Goal: Task Accomplishment & Management: Manage account settings

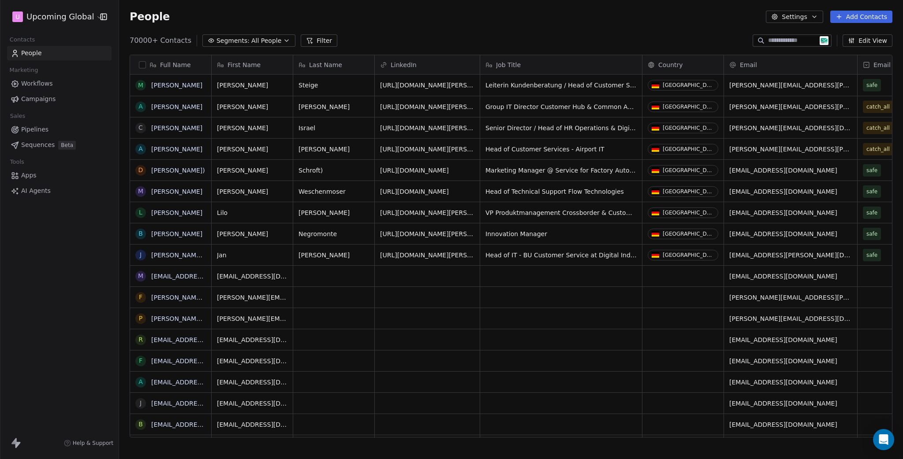
click at [143, 65] on button "button" at bounding box center [142, 64] width 7 height 7
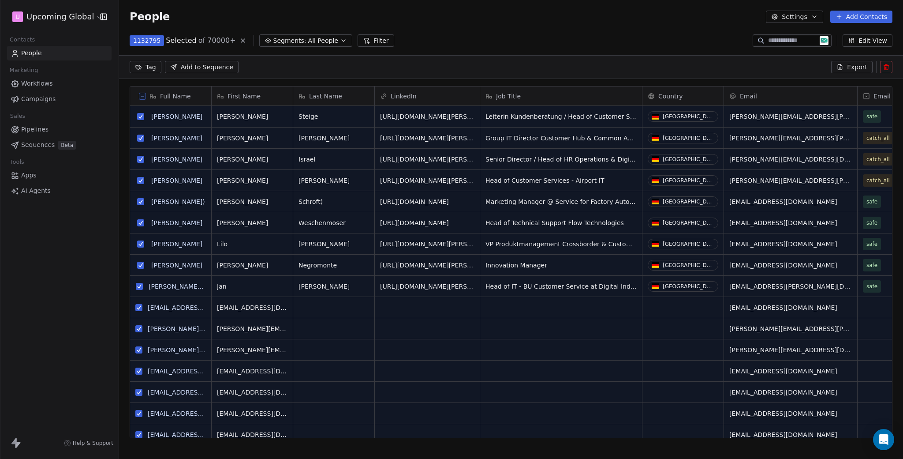
click at [141, 94] on icon at bounding box center [142, 96] width 4 height 4
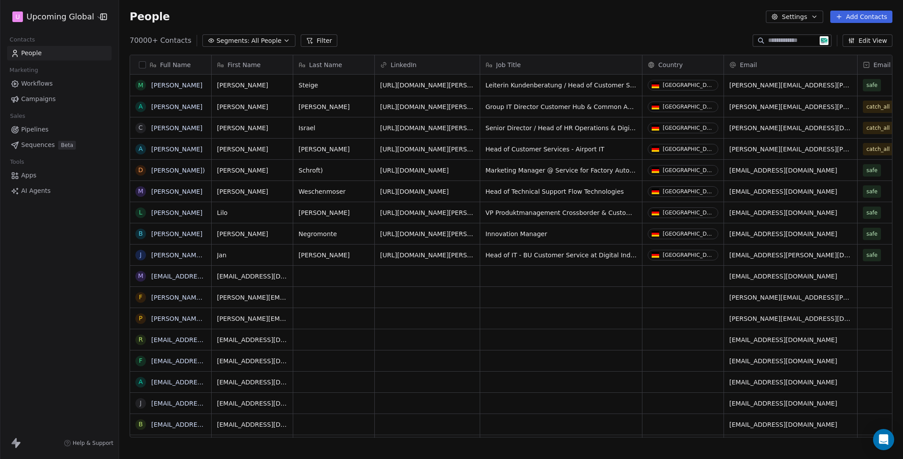
click at [317, 44] on button "Filter" at bounding box center [319, 40] width 37 height 12
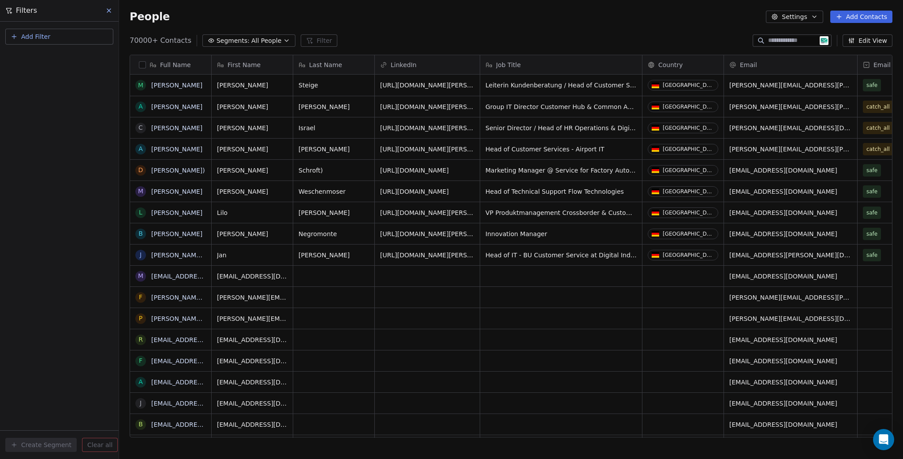
click at [40, 34] on span "Add Filter" at bounding box center [35, 36] width 29 height 9
click at [51, 58] on span "Contact properties" at bounding box center [43, 57] width 57 height 9
click at [117, 11] on html "U Upcoming Global Contacts People Marketing Workflows Campaigns Sales Pipelines…" at bounding box center [451, 229] width 903 height 459
click at [114, 11] on button at bounding box center [109, 10] width 13 height 12
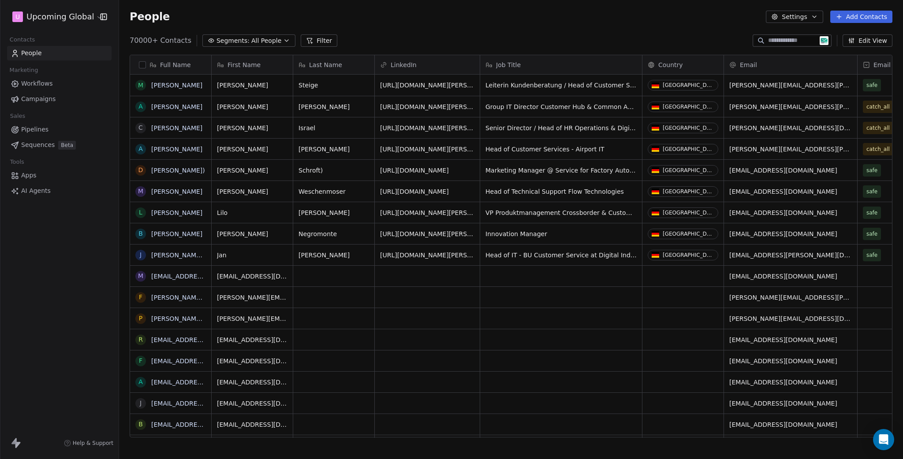
click at [53, 11] on html "U Upcoming Global Contacts People Marketing Workflows Campaigns Sales Pipelines…" at bounding box center [451, 229] width 903 height 459
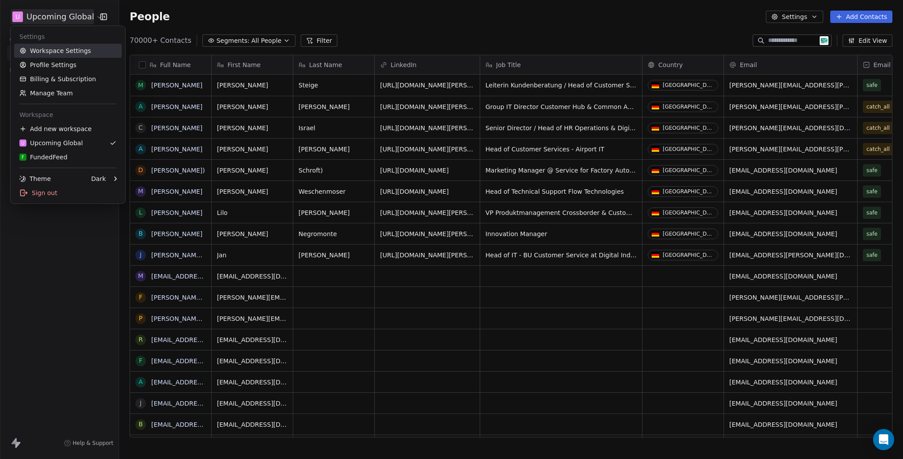
click at [67, 53] on link "Workspace Settings" at bounding box center [68, 51] width 108 height 14
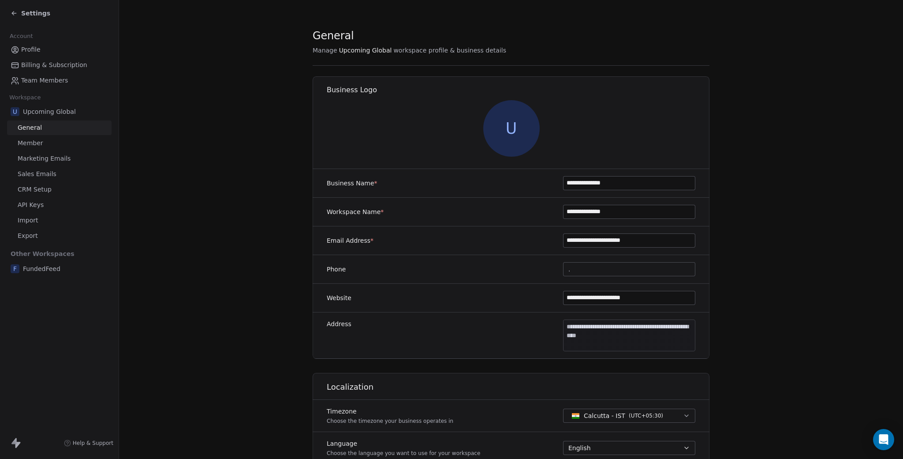
click at [44, 157] on span "Marketing Emails" at bounding box center [44, 158] width 53 height 9
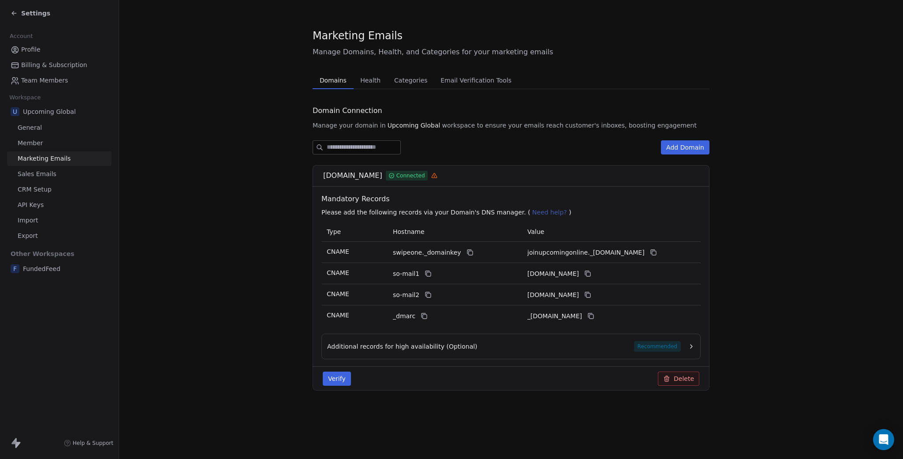
click at [377, 78] on span "Health" at bounding box center [370, 80] width 27 height 12
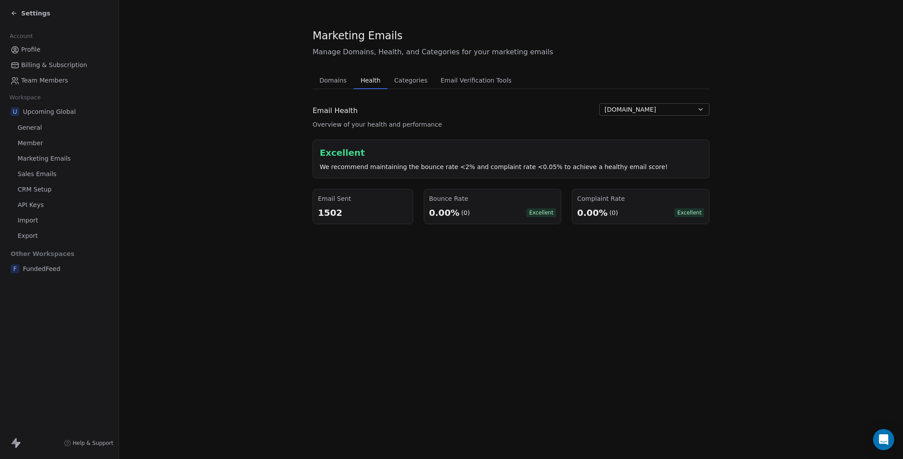
click at [403, 84] on span "Categories" at bounding box center [411, 80] width 40 height 12
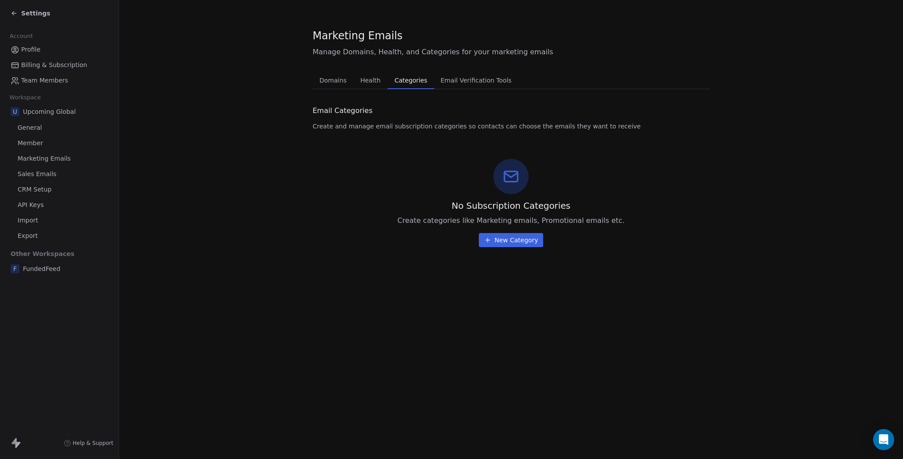
click at [469, 87] on button "Email Verification Tools Email Verification Tools" at bounding box center [476, 80] width 84 height 18
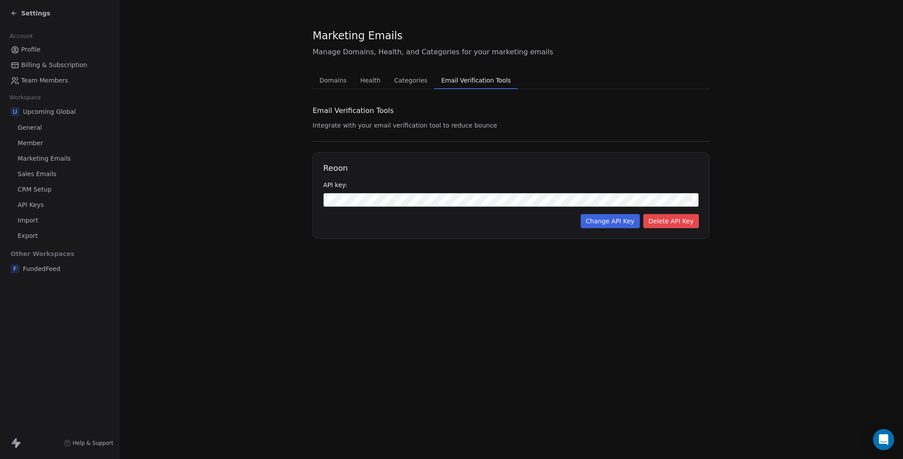
click at [410, 86] on span "Categories" at bounding box center [411, 80] width 40 height 12
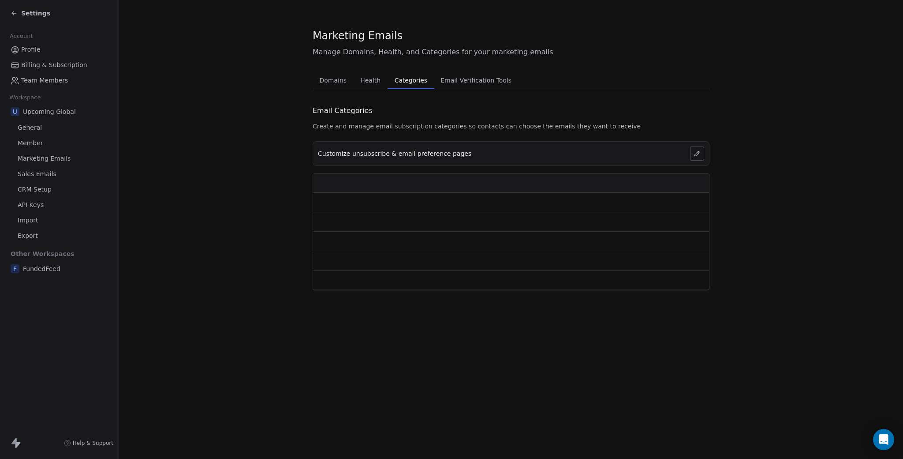
click at [368, 89] on div "Domains Domains Health Health Categories Categories Email Verification Tools Em…" at bounding box center [511, 180] width 397 height 219
click at [316, 86] on button "Domains Domains" at bounding box center [333, 80] width 41 height 18
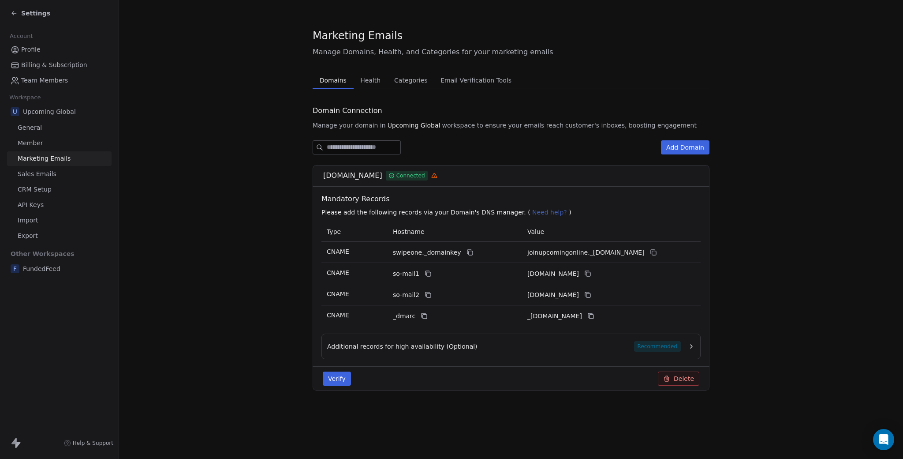
click at [39, 167] on link "Sales Emails" at bounding box center [59, 174] width 104 height 15
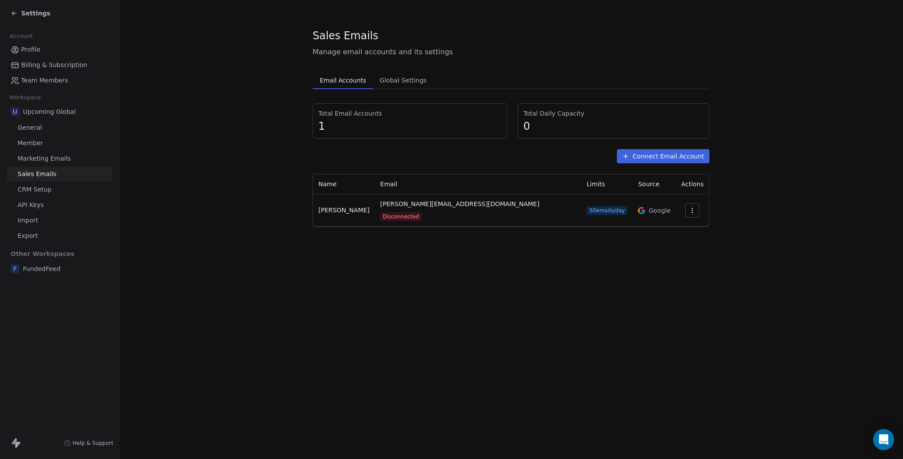
click at [689, 209] on icon "button" at bounding box center [692, 210] width 7 height 7
click at [678, 245] on div "Delete" at bounding box center [659, 240] width 41 height 14
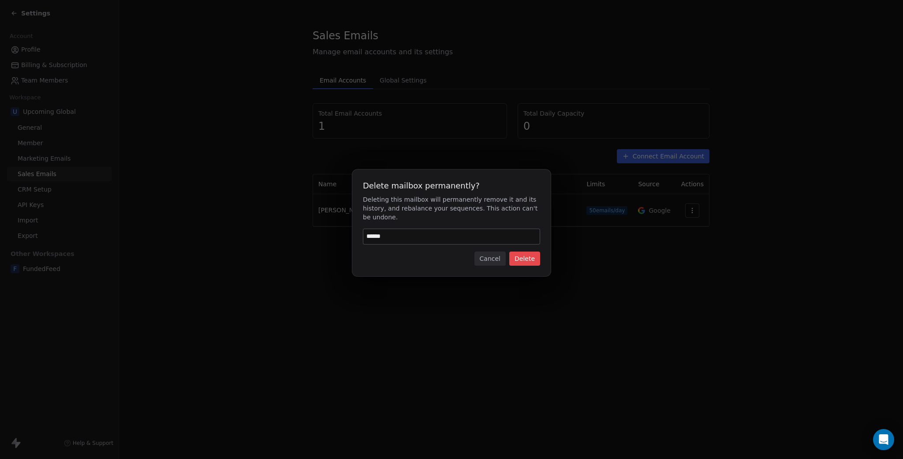
type input "******"
click at [533, 263] on button "Delete" at bounding box center [524, 258] width 31 height 14
click at [522, 261] on button "Delete" at bounding box center [524, 258] width 31 height 14
click at [487, 262] on button "Cancel" at bounding box center [489, 258] width 31 height 14
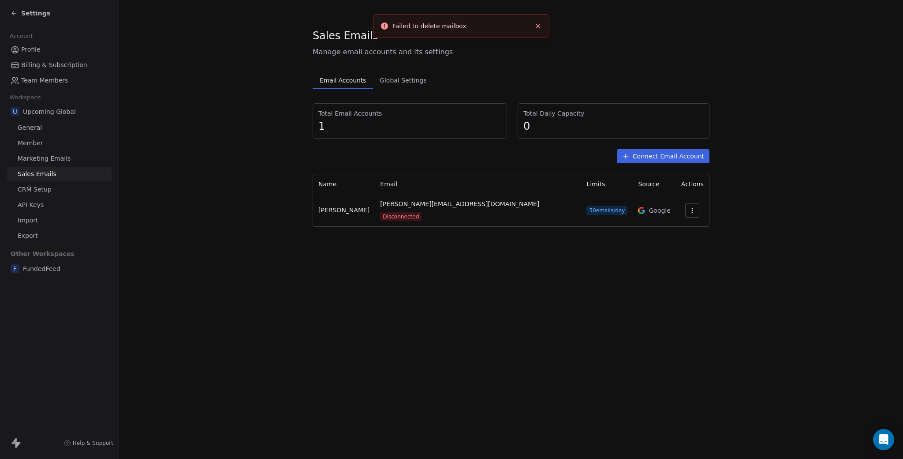
click at [49, 186] on span "CRM Setup" at bounding box center [35, 189] width 34 height 9
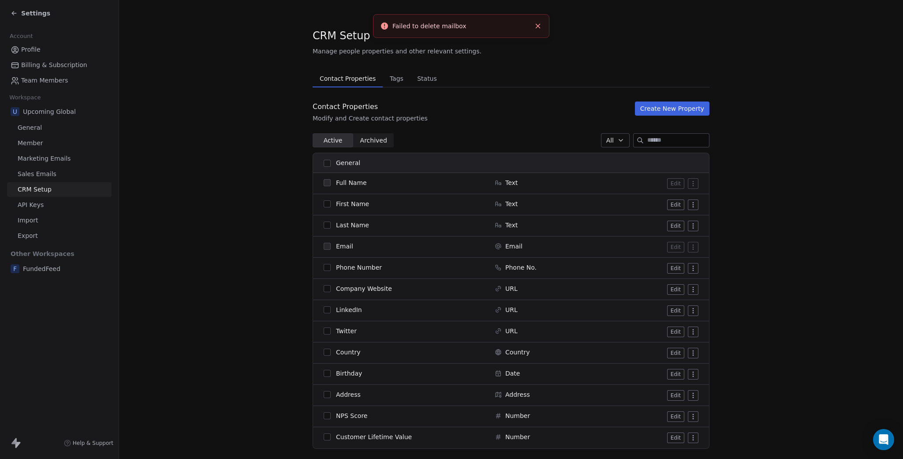
click at [43, 200] on link "API Keys" at bounding box center [59, 205] width 104 height 15
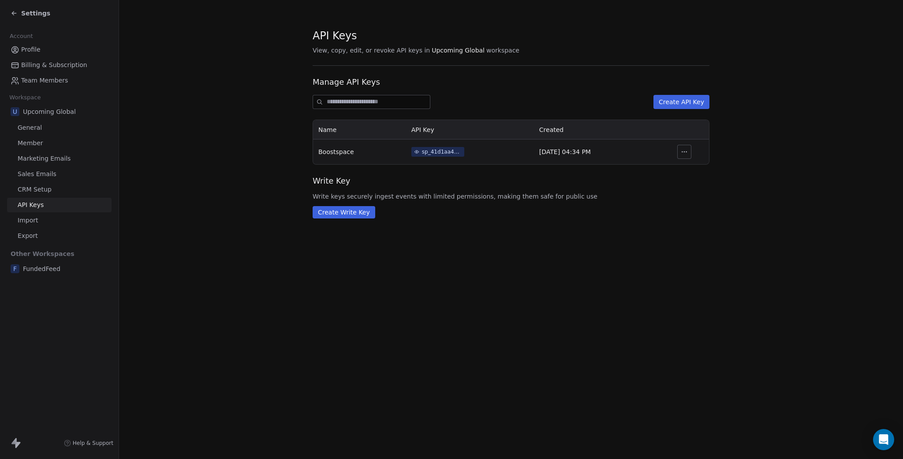
click at [38, 215] on link "Import" at bounding box center [59, 220] width 104 height 15
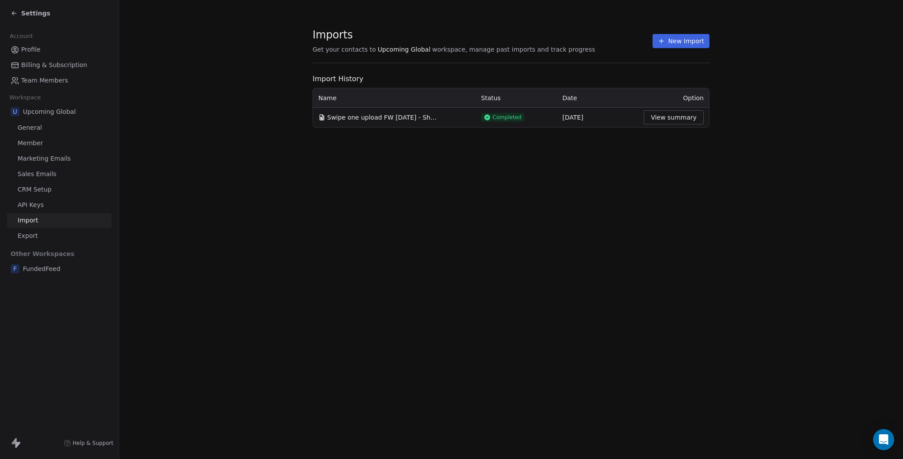
click at [42, 231] on link "Export" at bounding box center [59, 235] width 104 height 15
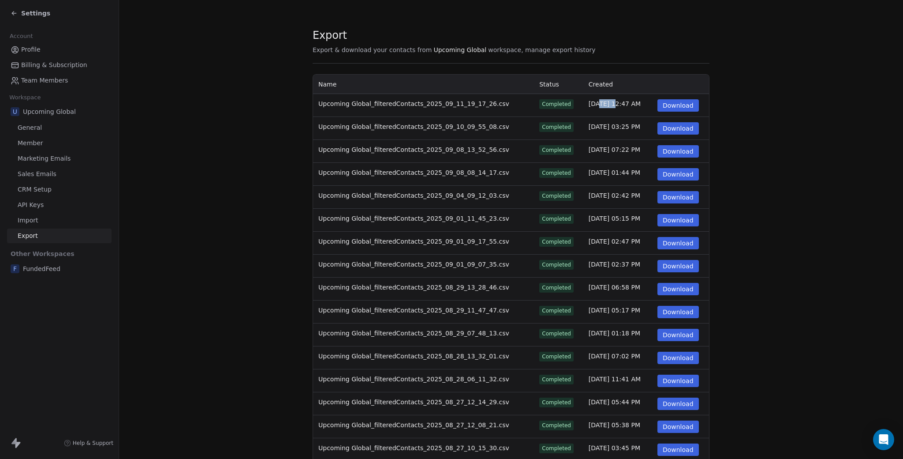
drag, startPoint x: 585, startPoint y: 104, endPoint x: 594, endPoint y: 106, distance: 9.0
click at [594, 106] on td "[DATE] 12:47 AM" at bounding box center [617, 105] width 69 height 23
click at [595, 135] on td "[DATE] 03:25 PM" at bounding box center [617, 128] width 69 height 23
click at [53, 191] on link "CRM Setup" at bounding box center [59, 189] width 104 height 15
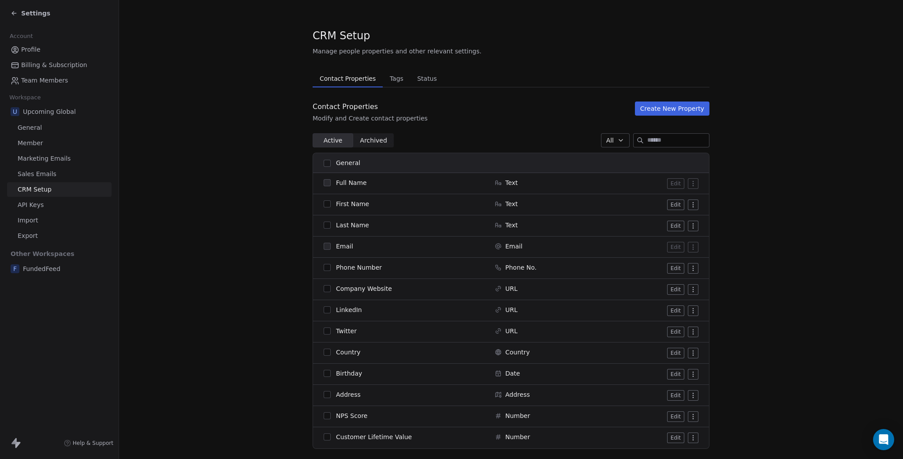
click at [60, 176] on link "Sales Emails" at bounding box center [59, 174] width 104 height 15
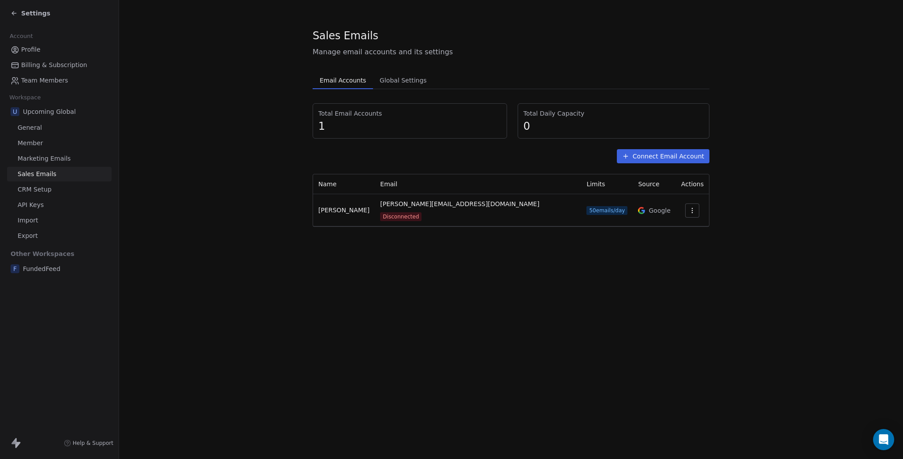
click at [67, 164] on link "Marketing Emails" at bounding box center [59, 158] width 104 height 15
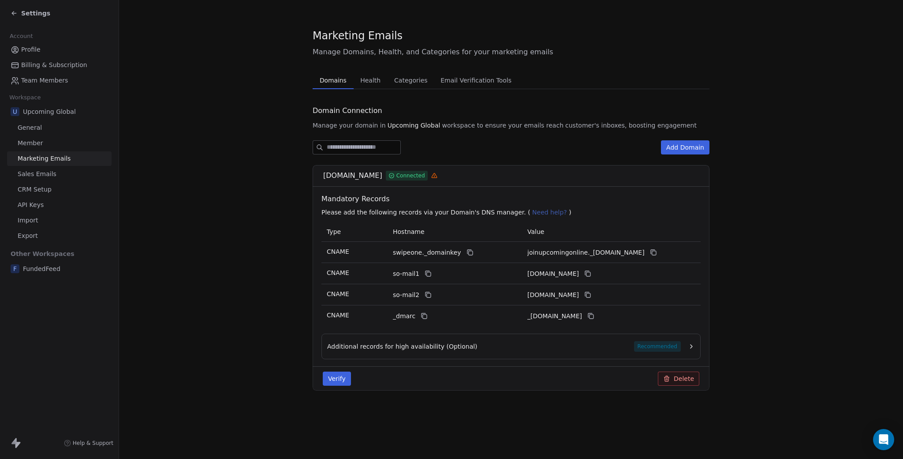
click at [67, 141] on link "Member" at bounding box center [59, 143] width 104 height 15
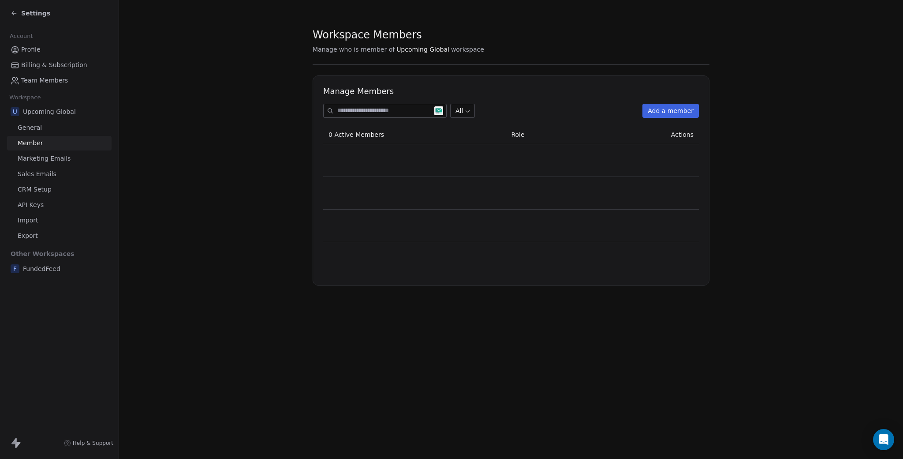
click at [70, 130] on link "General" at bounding box center [59, 127] width 104 height 15
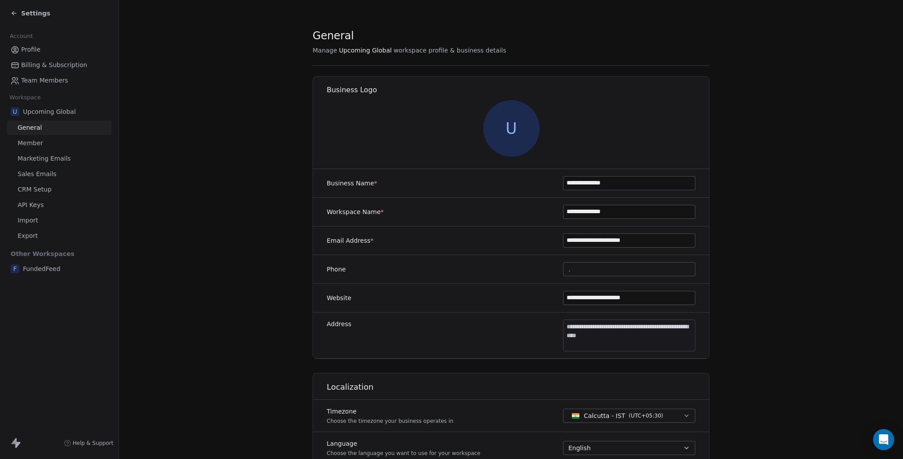
click at [70, 90] on div "Account Profile Billing & Subscription Team Members Workspace U Upcoming Global…" at bounding box center [59, 151] width 119 height 250
click at [68, 86] on link "Team Members" at bounding box center [59, 80] width 104 height 15
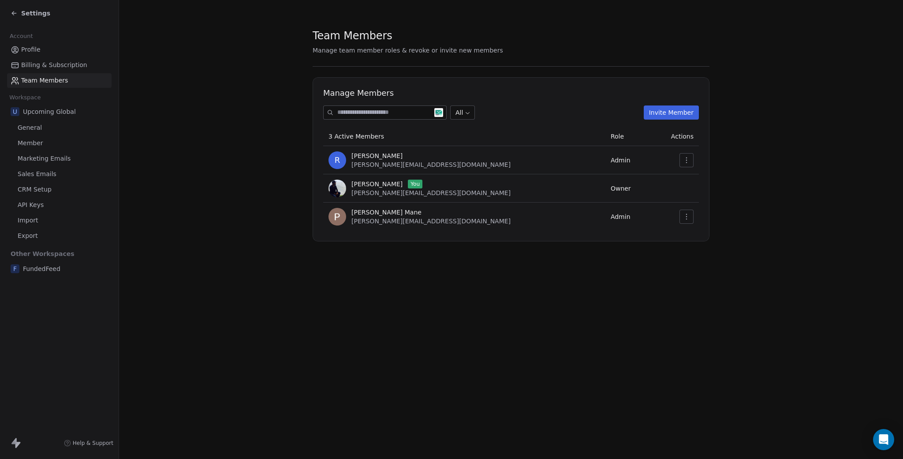
click at [70, 71] on link "Billing & Subscription" at bounding box center [59, 65] width 104 height 15
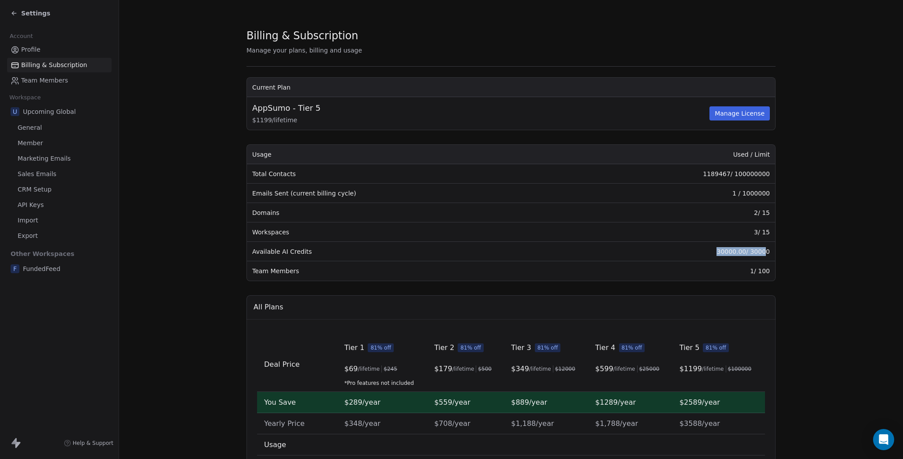
drag, startPoint x: 764, startPoint y: 249, endPoint x: 712, endPoint y: 250, distance: 51.6
click at [712, 250] on td "30000.00 / 30000" at bounding box center [668, 251] width 213 height 19
click at [713, 250] on td "30000.00 / 30000" at bounding box center [668, 251] width 213 height 19
drag, startPoint x: 769, startPoint y: 175, endPoint x: 690, endPoint y: 174, distance: 79.4
click at [690, 174] on td "1189467 / 100000000" at bounding box center [668, 173] width 213 height 19
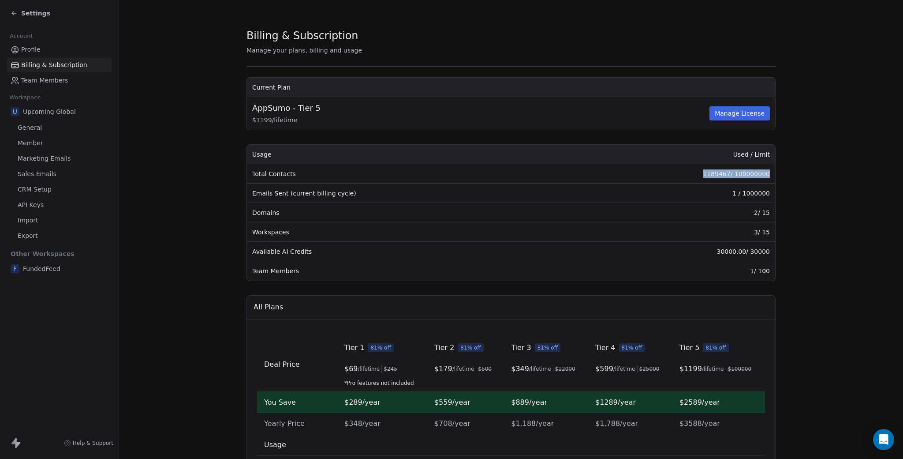
click at [684, 181] on td "1189467 / 100000000" at bounding box center [668, 173] width 213 height 19
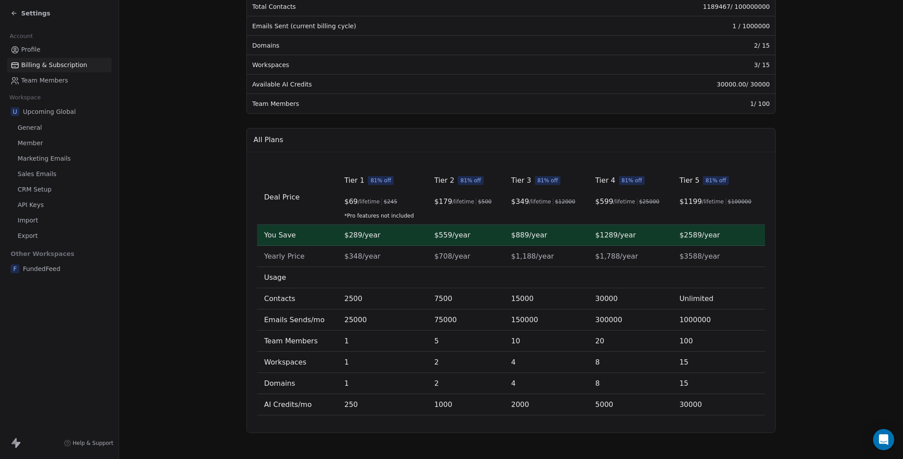
scroll to position [169, 0]
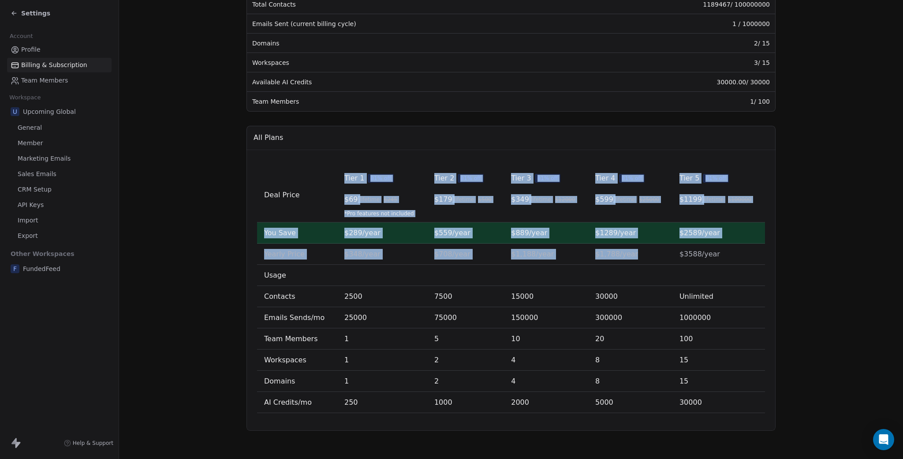
drag, startPoint x: 321, startPoint y: 216, endPoint x: 701, endPoint y: 243, distance: 381.0
click at [701, 243] on tbody "Deal Price Tier 1 81% off $ 69 /lifetime $ 245 *Pro features not included Tier …" at bounding box center [511, 290] width 508 height 245
click at [735, 234] on td "$2589/year" at bounding box center [718, 232] width 93 height 21
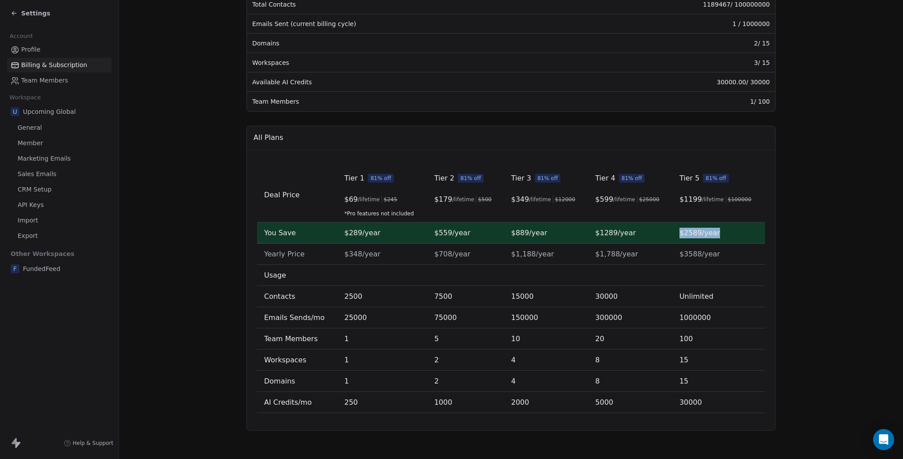
drag, startPoint x: 739, startPoint y: 233, endPoint x: 678, endPoint y: 229, distance: 61.4
click at [678, 229] on td "$2589/year" at bounding box center [718, 232] width 93 height 21
click at [634, 211] on td "Tier 4 81% off $ 599 /lifetime $ 25000" at bounding box center [630, 195] width 84 height 55
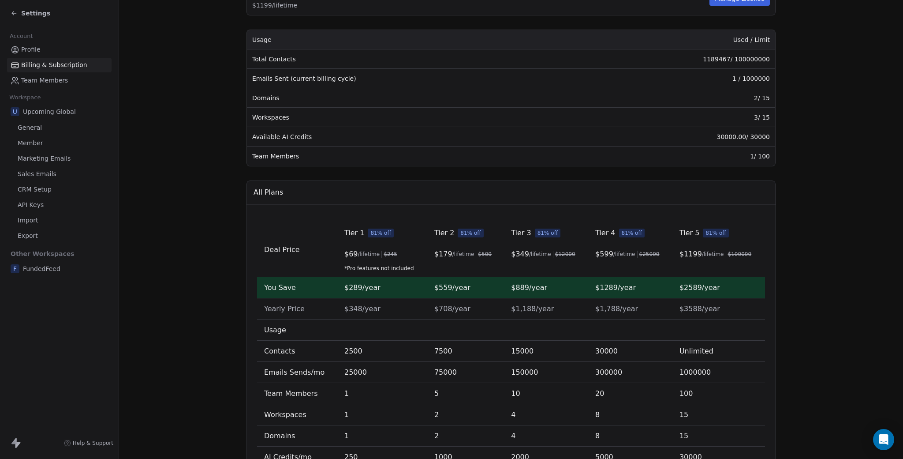
scroll to position [0, 0]
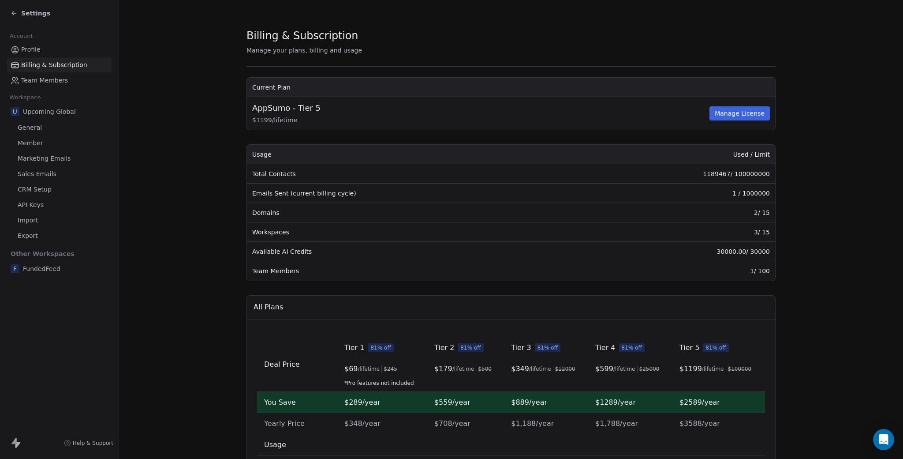
click at [36, 50] on span "Profile" at bounding box center [30, 49] width 19 height 9
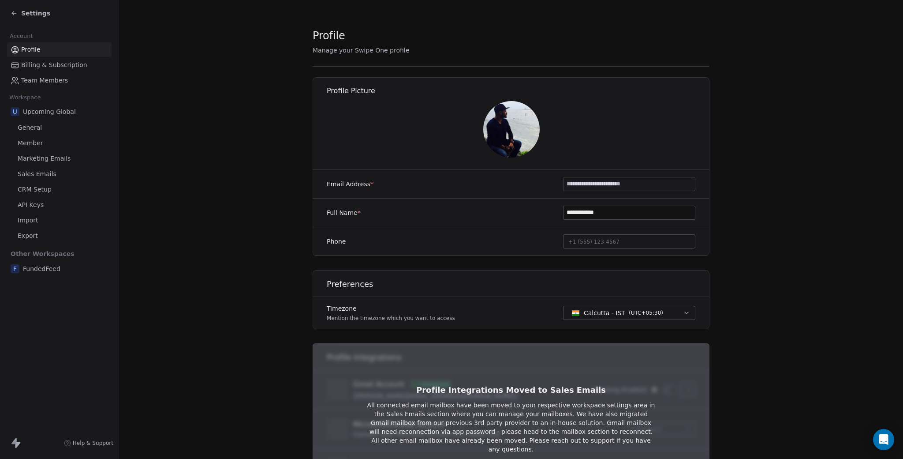
click at [33, 15] on span "Settings" at bounding box center [35, 13] width 29 height 9
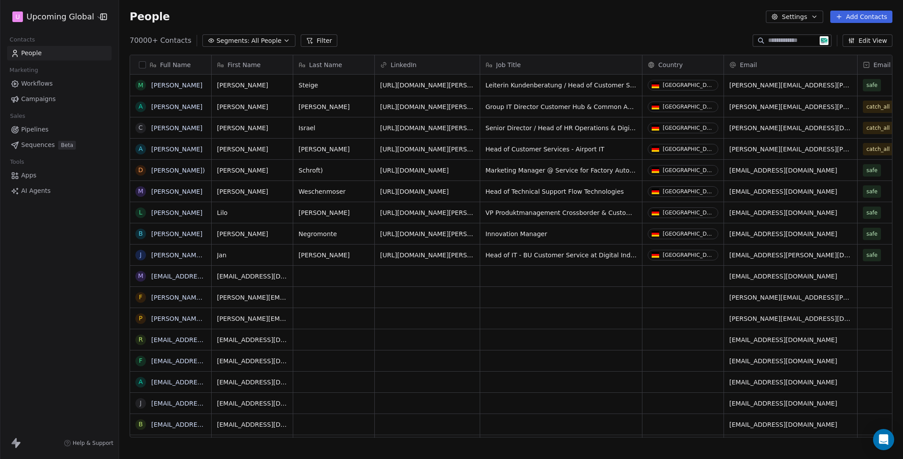
scroll to position [397, 777]
click at [59, 84] on link "Workflows" at bounding box center [59, 83] width 104 height 15
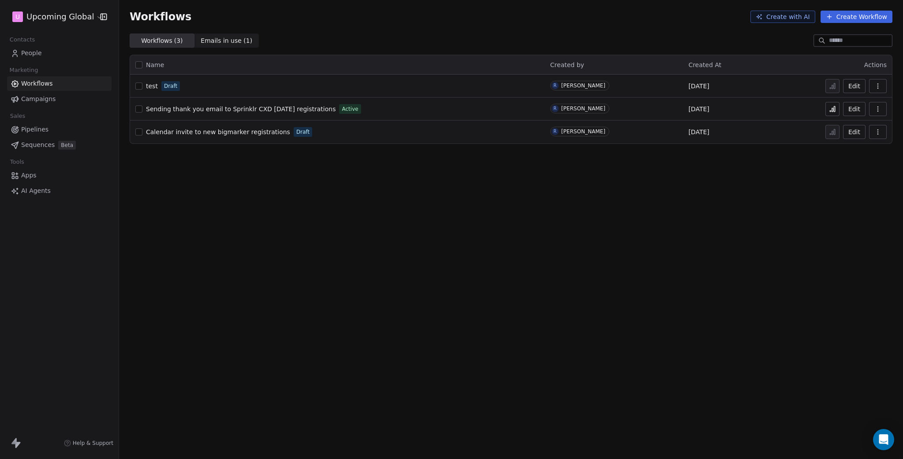
click at [287, 108] on span "Sending thank you email to Sprinklr CXD [DATE] registrations" at bounding box center [241, 108] width 190 height 7
